Goal: Transaction & Acquisition: Download file/media

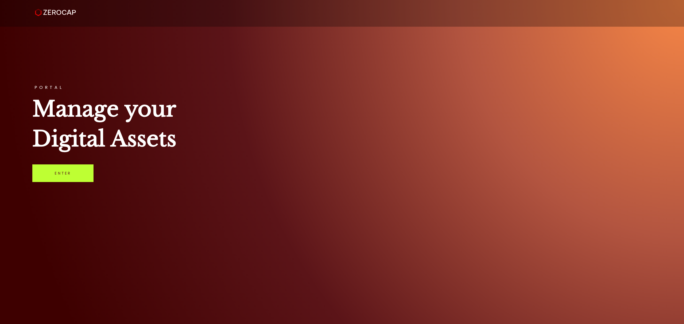
click at [68, 167] on link "Enter" at bounding box center [62, 174] width 61 height 18
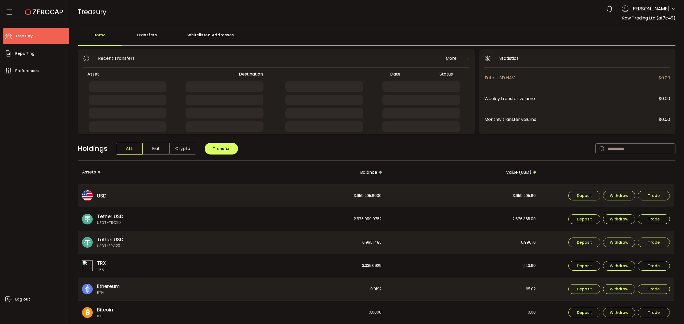
click at [672, 9] on icon at bounding box center [673, 9] width 4 height 4
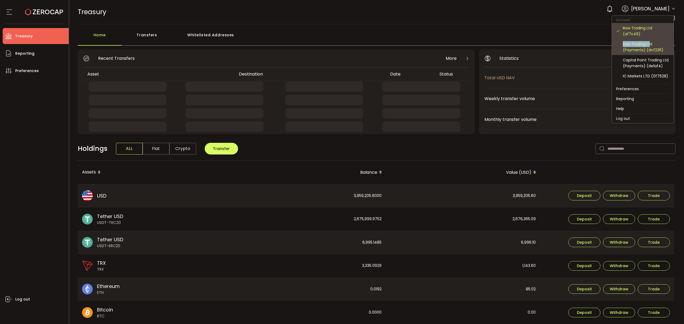
drag, startPoint x: 649, startPoint y: 46, endPoint x: 649, endPoint y: 33, distance: 13.9
click at [649, 33] on div "Raw Trading Ltd (af7c49) Raw Trading Ltd (Payments) (dcf236) Capital Point Trad…" at bounding box center [643, 53] width 62 height 61
click at [649, 33] on div "Raw Trading Ltd (af7c49)" at bounding box center [646, 31] width 46 height 12
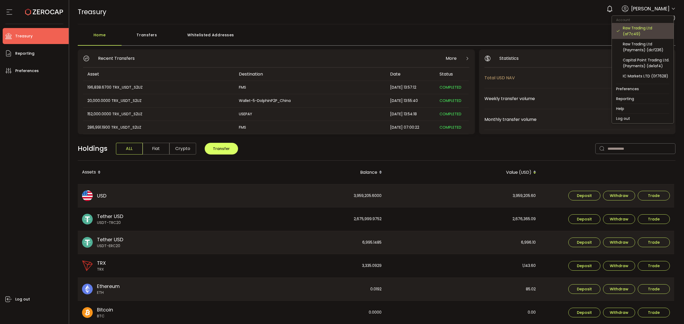
click at [639, 32] on div "Raw Trading Ltd (af7c49)" at bounding box center [646, 31] width 46 height 12
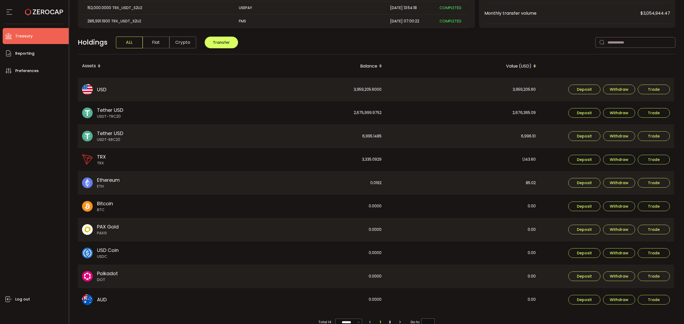
scroll to position [107, 0]
click at [36, 59] on li "Reporting" at bounding box center [36, 53] width 66 height 16
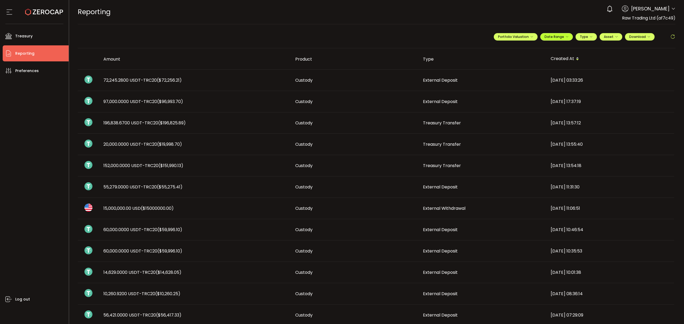
click at [565, 37] on icon "button" at bounding box center [566, 36] width 3 height 3
click at [518, 48] on icon at bounding box center [521, 48] width 7 height 5
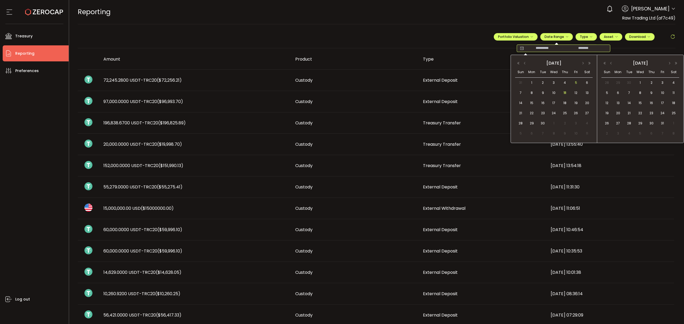
click at [574, 80] on span "5" at bounding box center [576, 83] width 6 height 6
click at [566, 88] on td "11" at bounding box center [564, 93] width 11 height 10
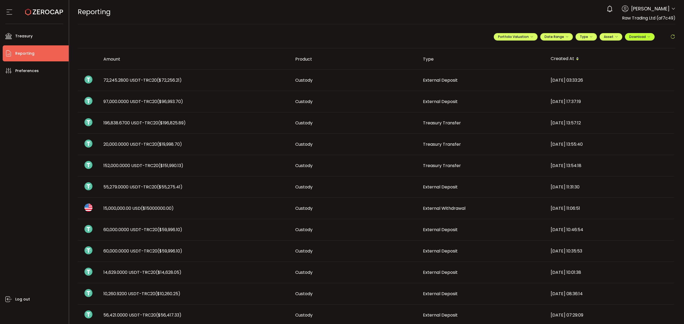
click at [647, 38] on icon "button" at bounding box center [648, 36] width 3 height 3
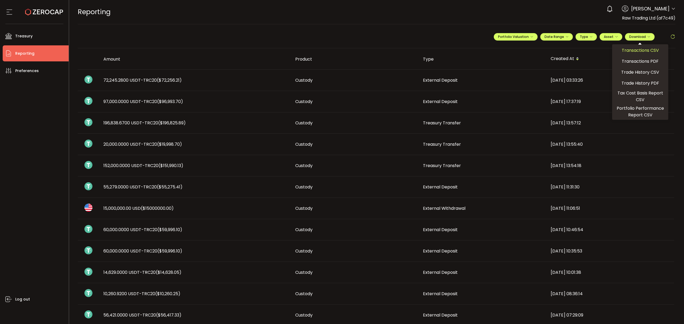
click at [636, 50] on span "Transactions CSV" at bounding box center [639, 50] width 37 height 7
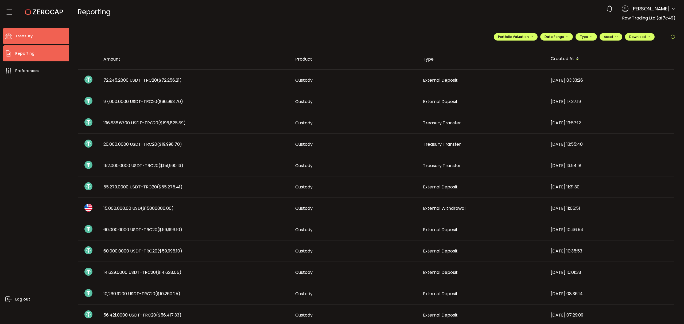
click at [36, 32] on li "Treasury" at bounding box center [36, 36] width 66 height 16
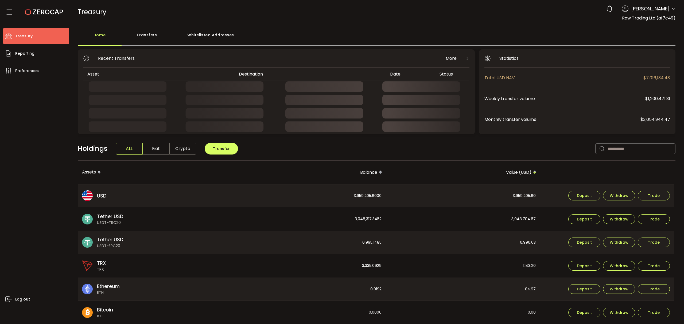
click at [154, 36] on div "Transfers" at bounding box center [147, 38] width 51 height 16
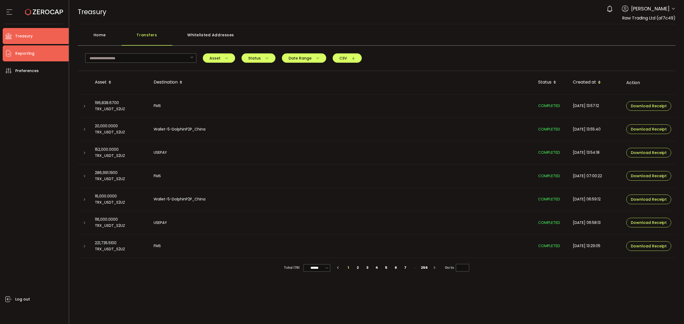
click at [30, 52] on span "Reporting" at bounding box center [24, 54] width 19 height 8
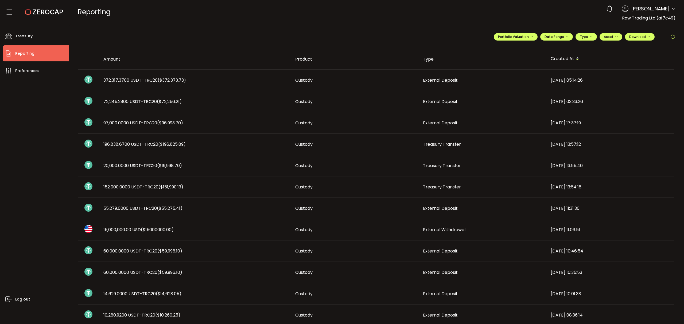
click at [482, 234] on td "External Withdrawal" at bounding box center [482, 229] width 128 height 21
click at [672, 8] on icon at bounding box center [673, 9] width 4 height 4
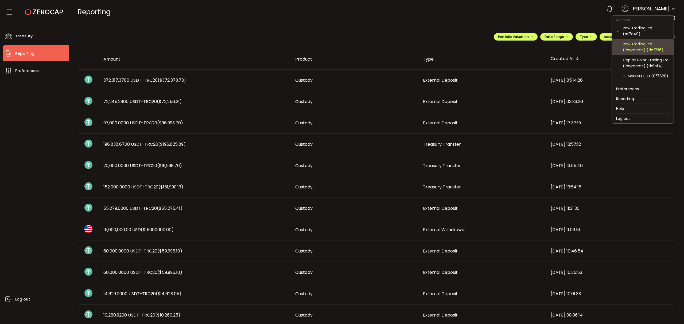
click at [653, 49] on div "Raw Trading Ltd (Payments) (dcf236)" at bounding box center [646, 47] width 46 height 12
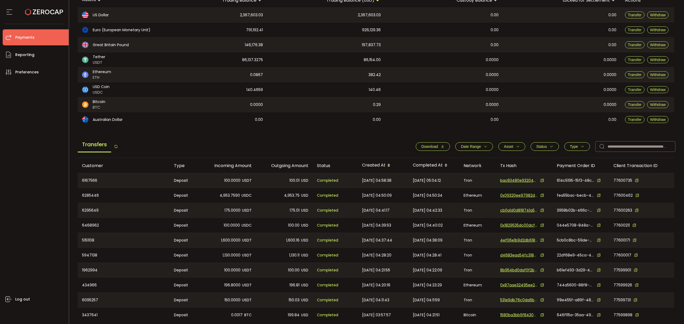
scroll to position [71, 0]
click at [484, 146] on icon "button" at bounding box center [485, 146] width 4 height 4
click at [455, 156] on input at bounding box center [463, 159] width 16 height 9
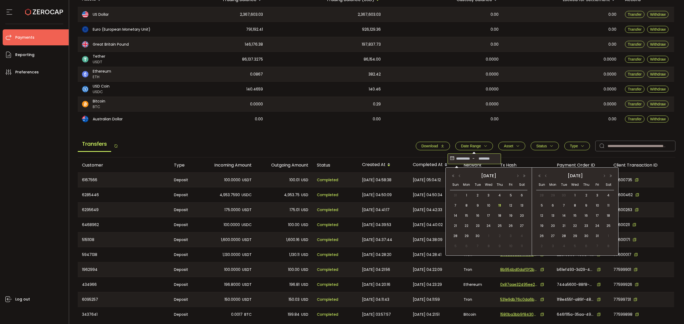
drag, startPoint x: 465, startPoint y: 202, endPoint x: 500, endPoint y: 205, distance: 35.4
click at [466, 203] on span "8" at bounding box center [466, 205] width 6 height 6
click at [499, 205] on span "11" at bounding box center [499, 205] width 6 height 6
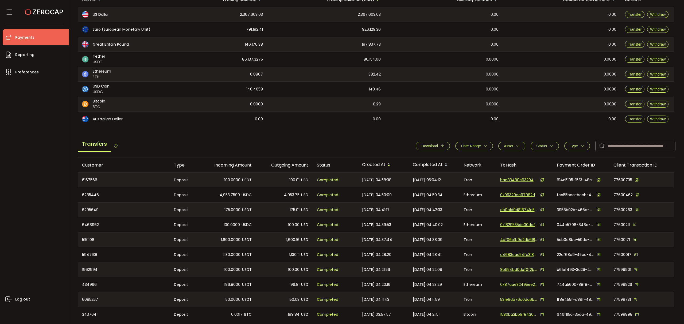
click at [441, 149] on button "Download" at bounding box center [433, 146] width 34 height 9
